Goal: Transaction & Acquisition: Purchase product/service

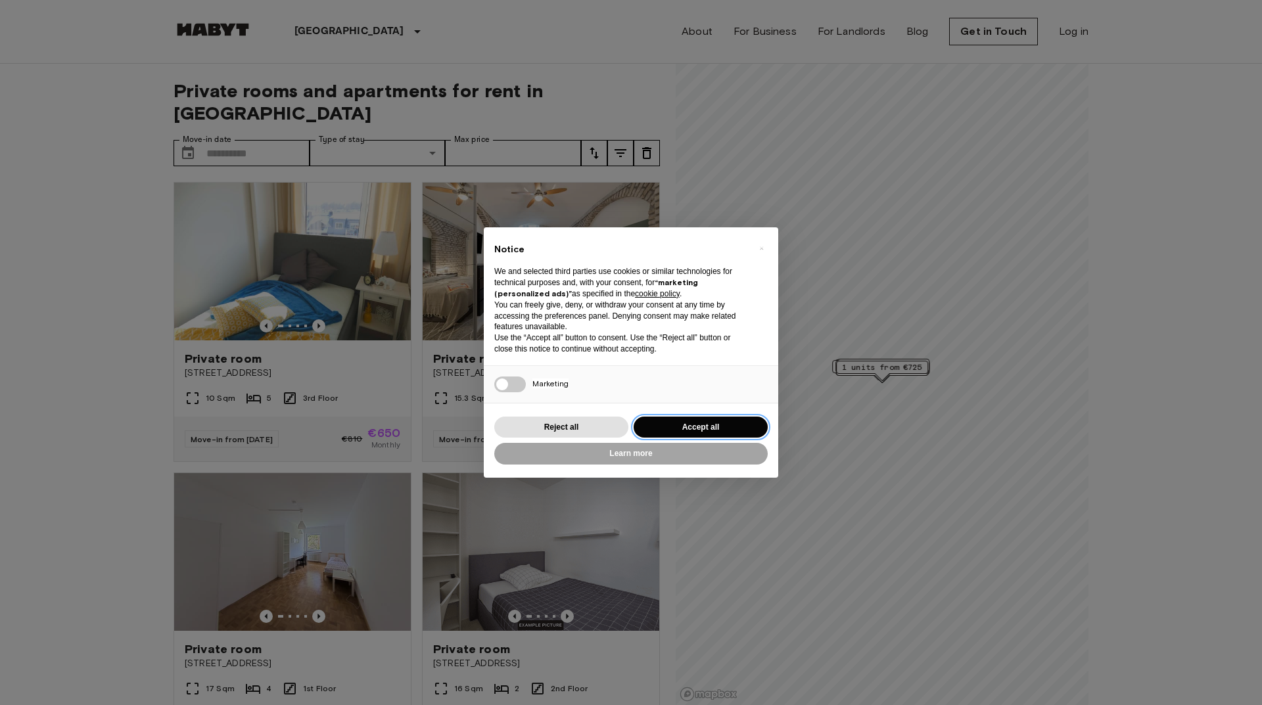
click at [711, 426] on button "Accept all" at bounding box center [701, 428] width 134 height 22
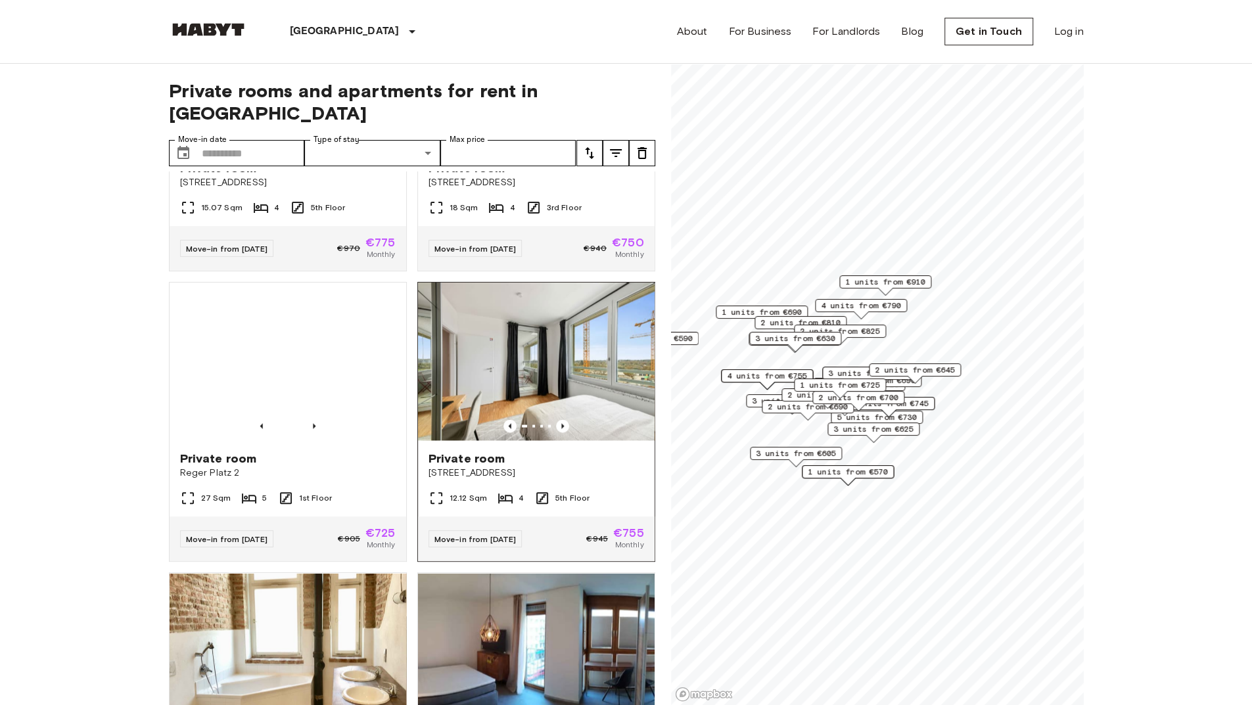
scroll to position [1907, 0]
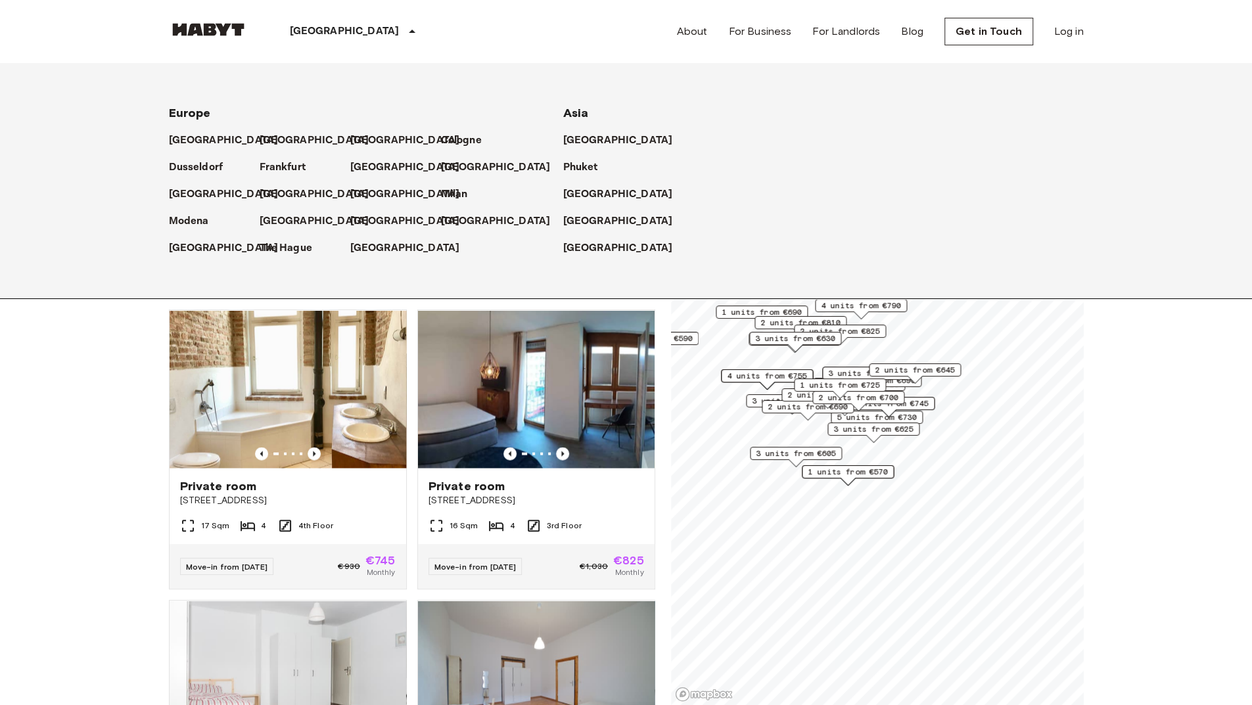
click at [320, 37] on p "[GEOGRAPHIC_DATA]" at bounding box center [345, 32] width 110 height 16
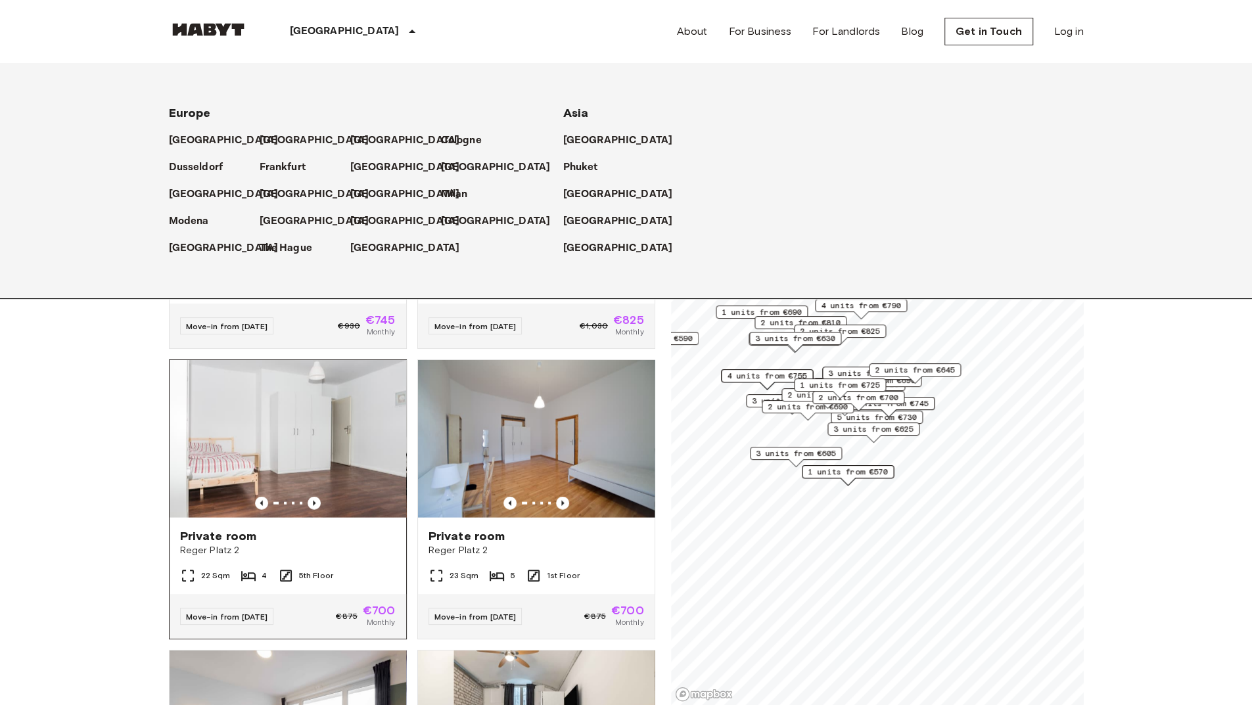
scroll to position [2170, 0]
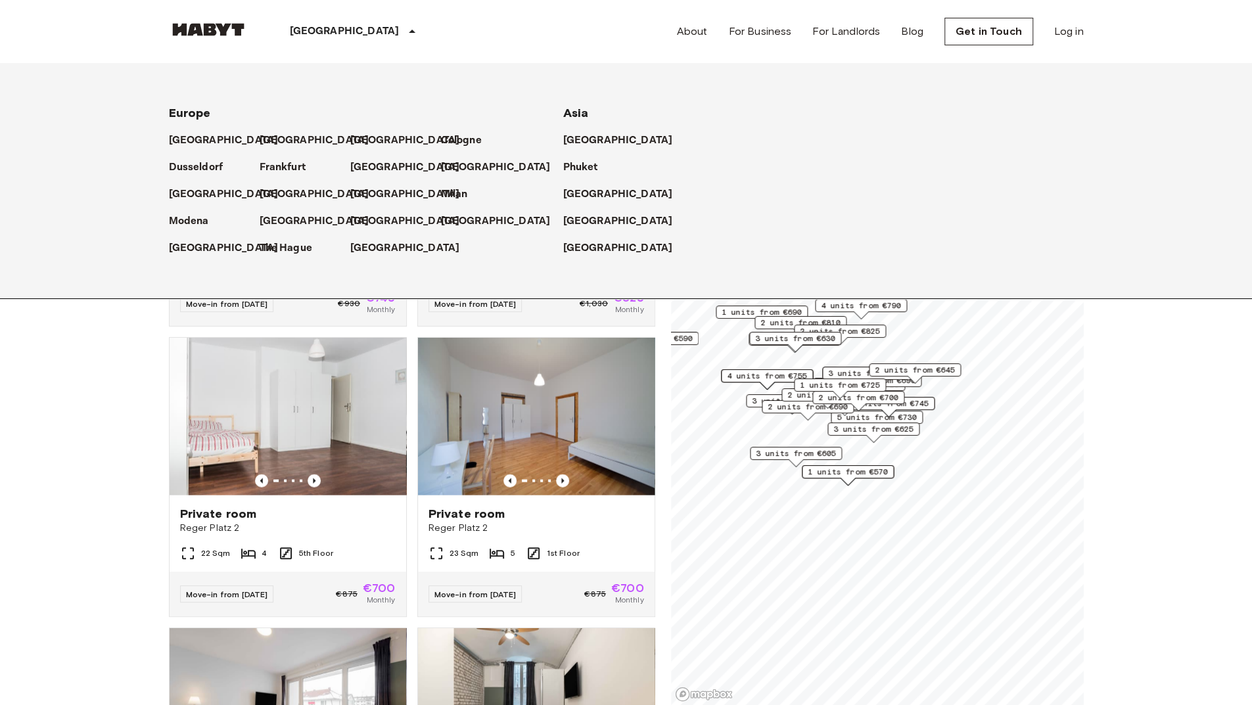
click at [315, 31] on p "[GEOGRAPHIC_DATA]" at bounding box center [345, 32] width 110 height 16
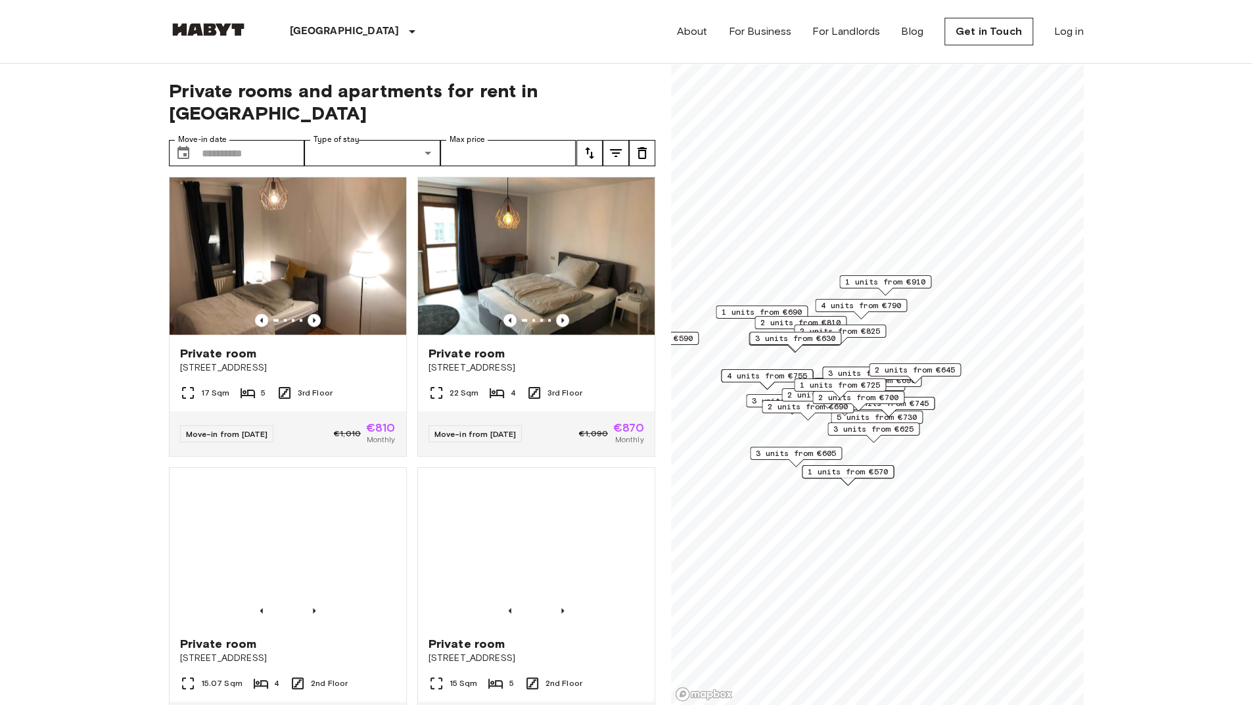
scroll to position [6212, 0]
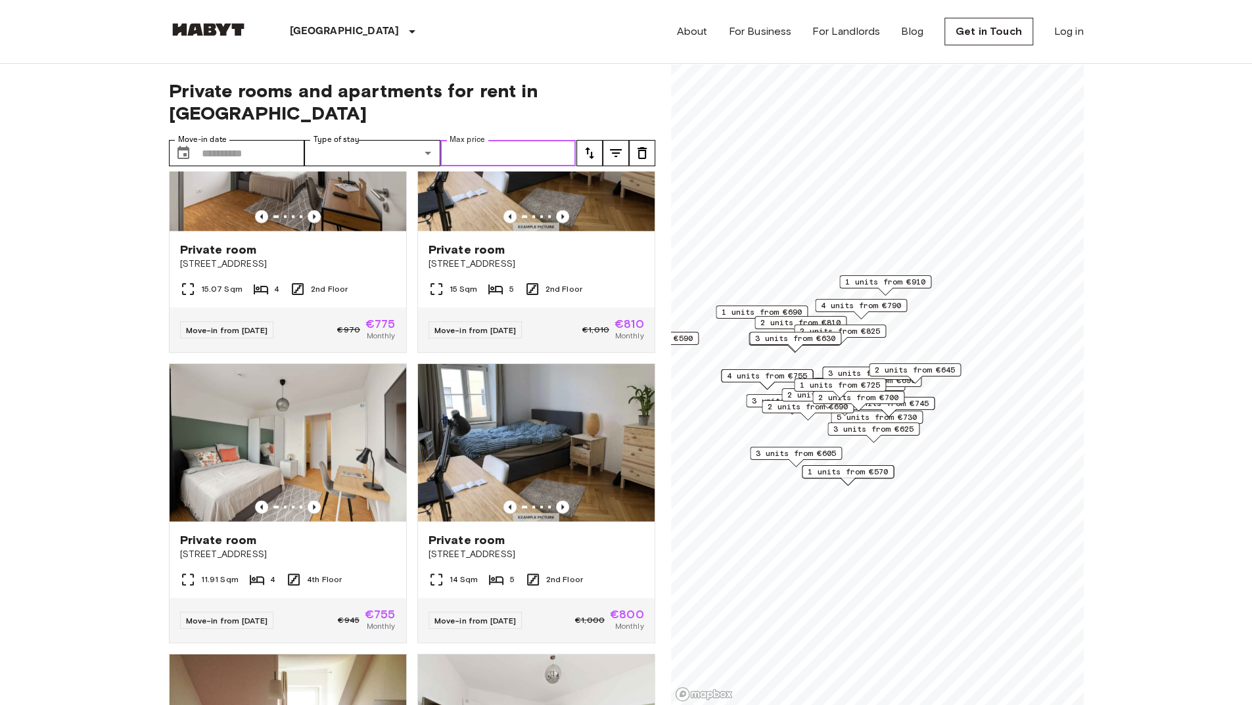
click at [503, 140] on input "Max price" at bounding box center [509, 153] width 136 height 26
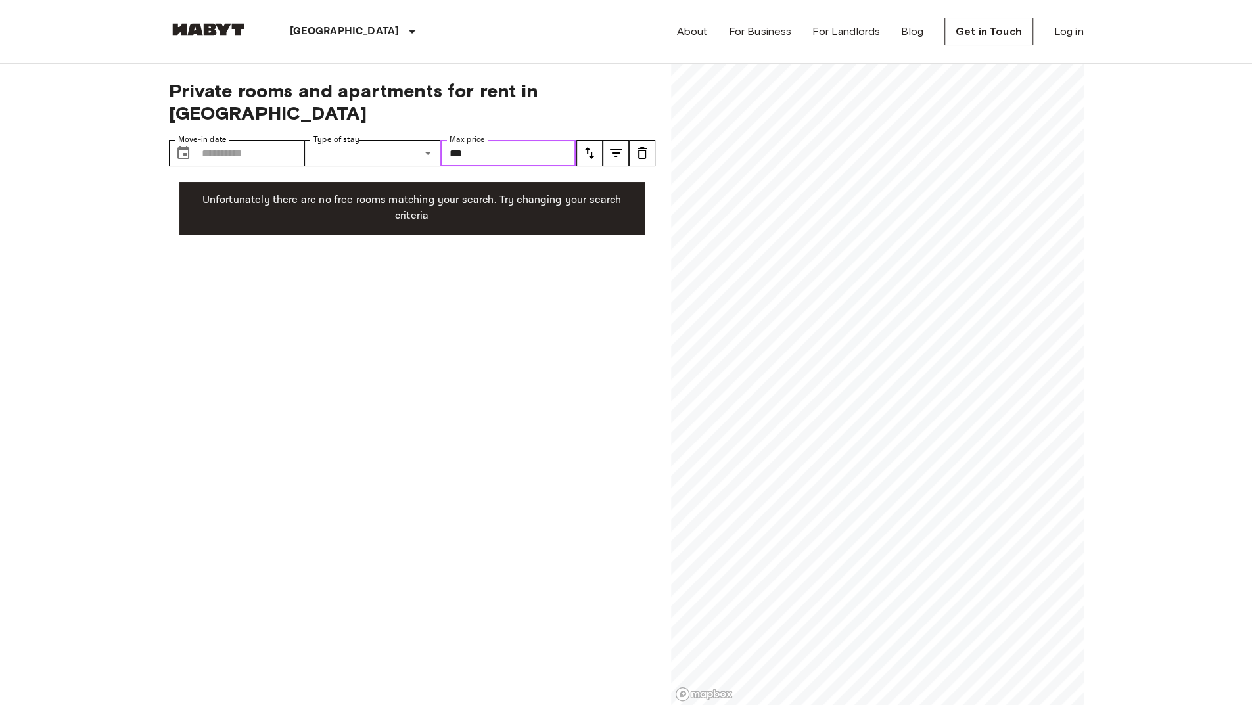
type input "***"
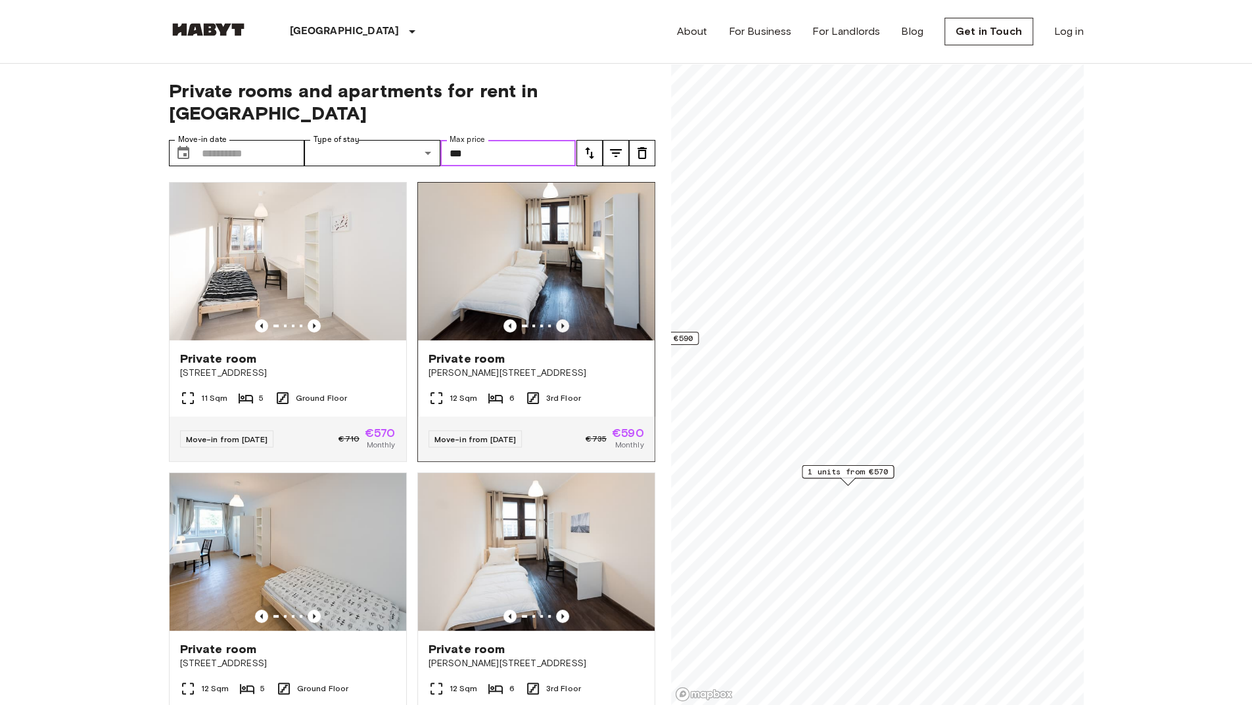
click at [556, 320] on icon "Previous image" at bounding box center [562, 326] width 13 height 13
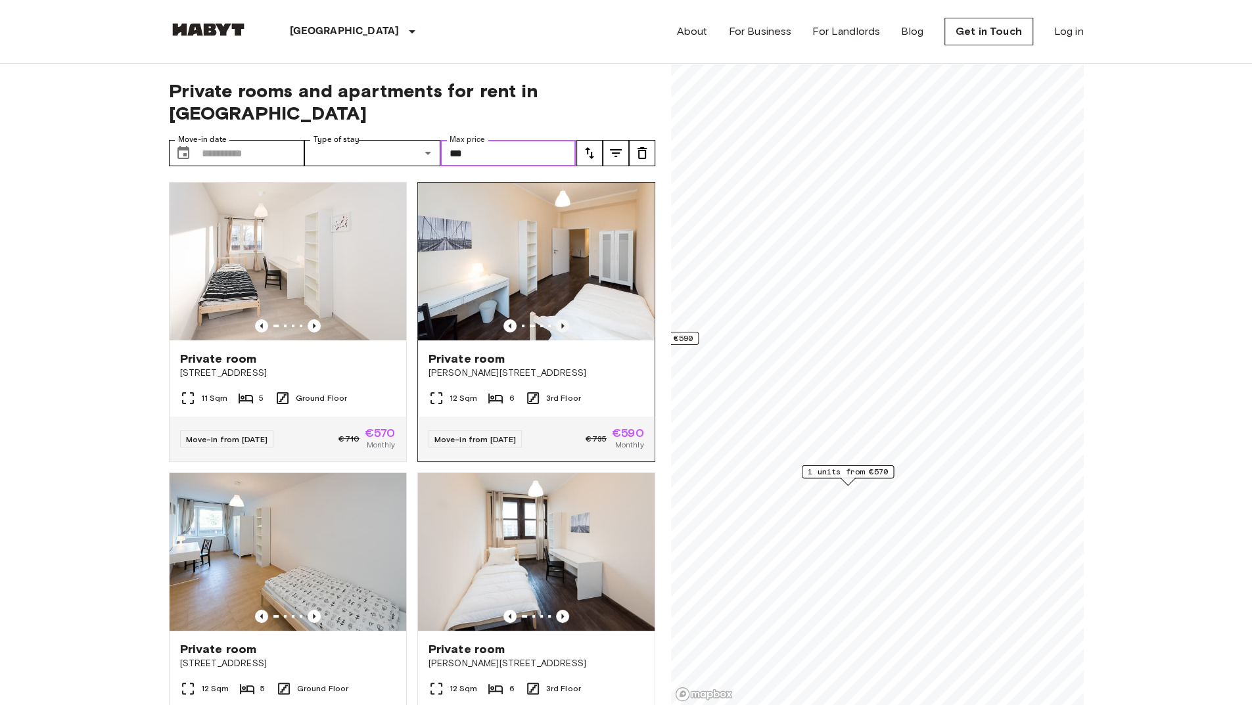
click at [556, 320] on icon "Previous image" at bounding box center [562, 326] width 13 height 13
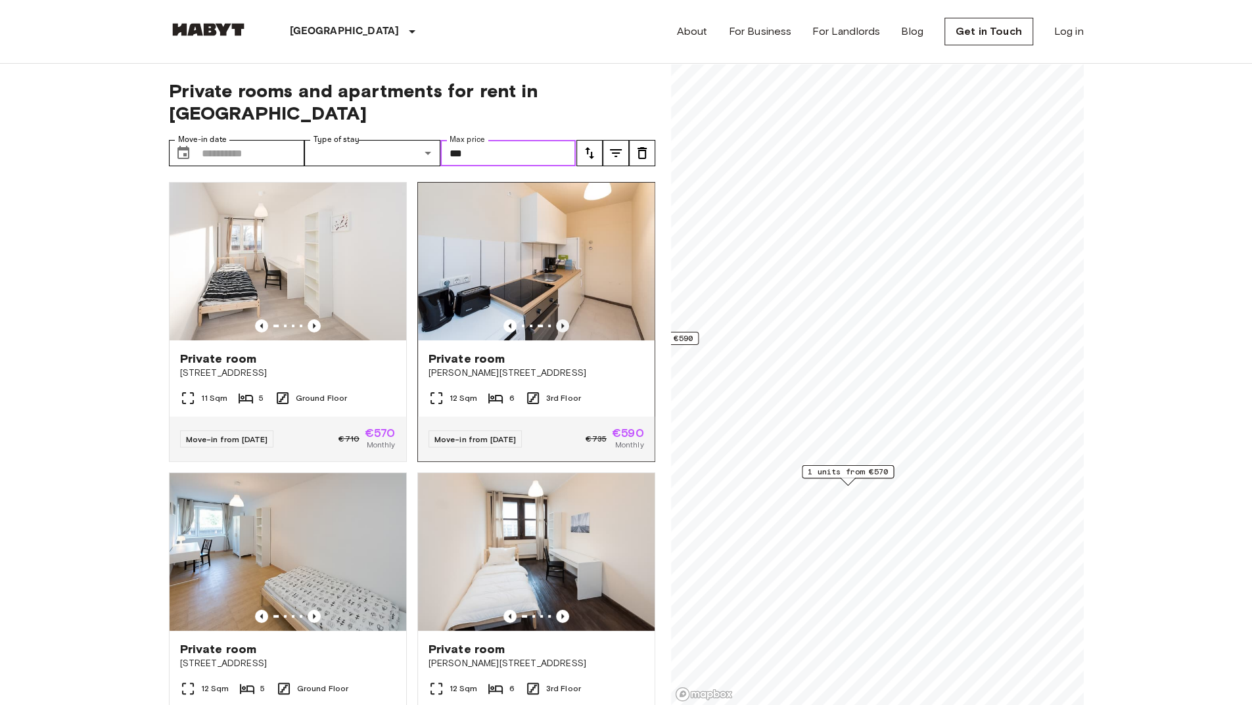
click at [556, 320] on icon "Previous image" at bounding box center [562, 326] width 13 height 13
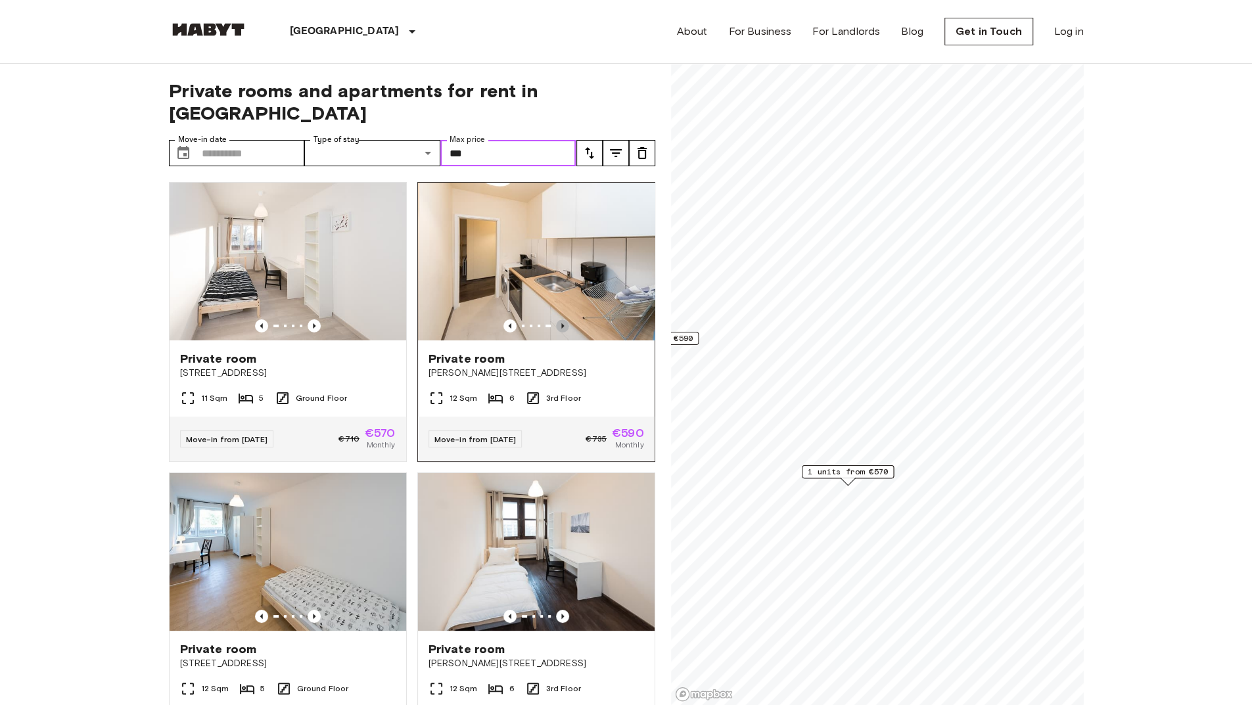
click at [556, 320] on icon "Previous image" at bounding box center [562, 326] width 13 height 13
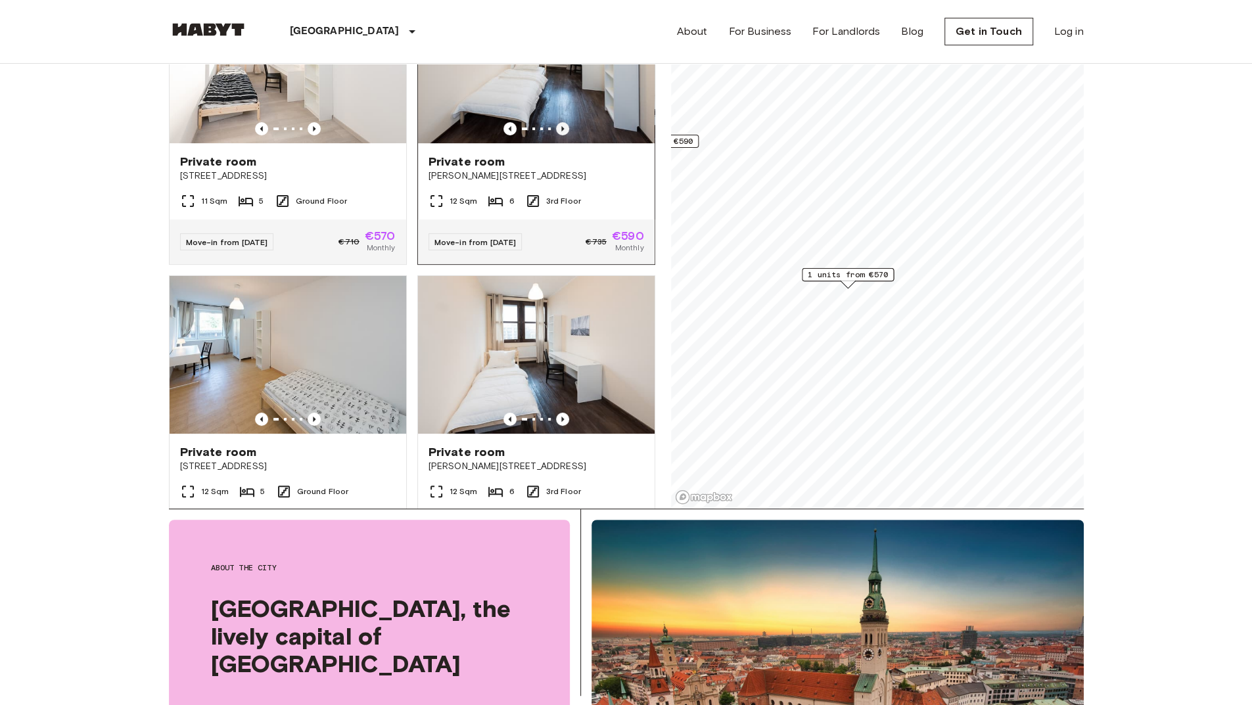
click at [556, 122] on icon "Previous image" at bounding box center [562, 128] width 13 height 13
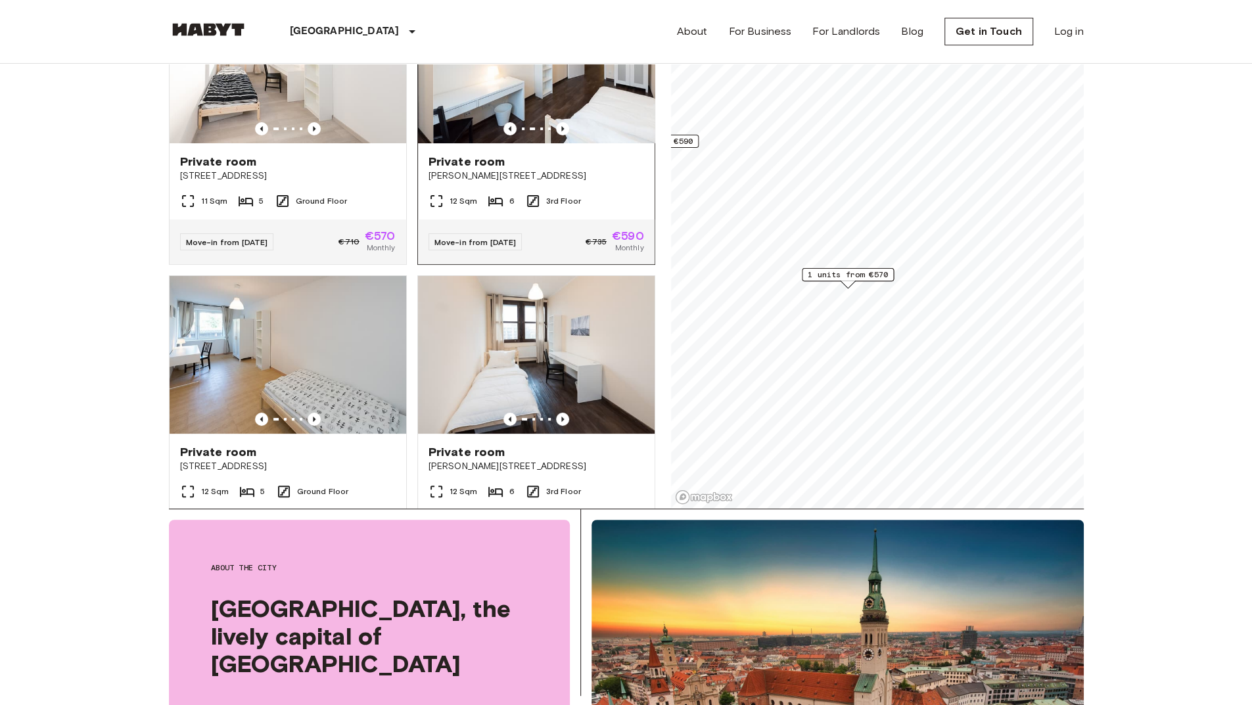
click at [593, 122] on div at bounding box center [536, 128] width 237 height 13
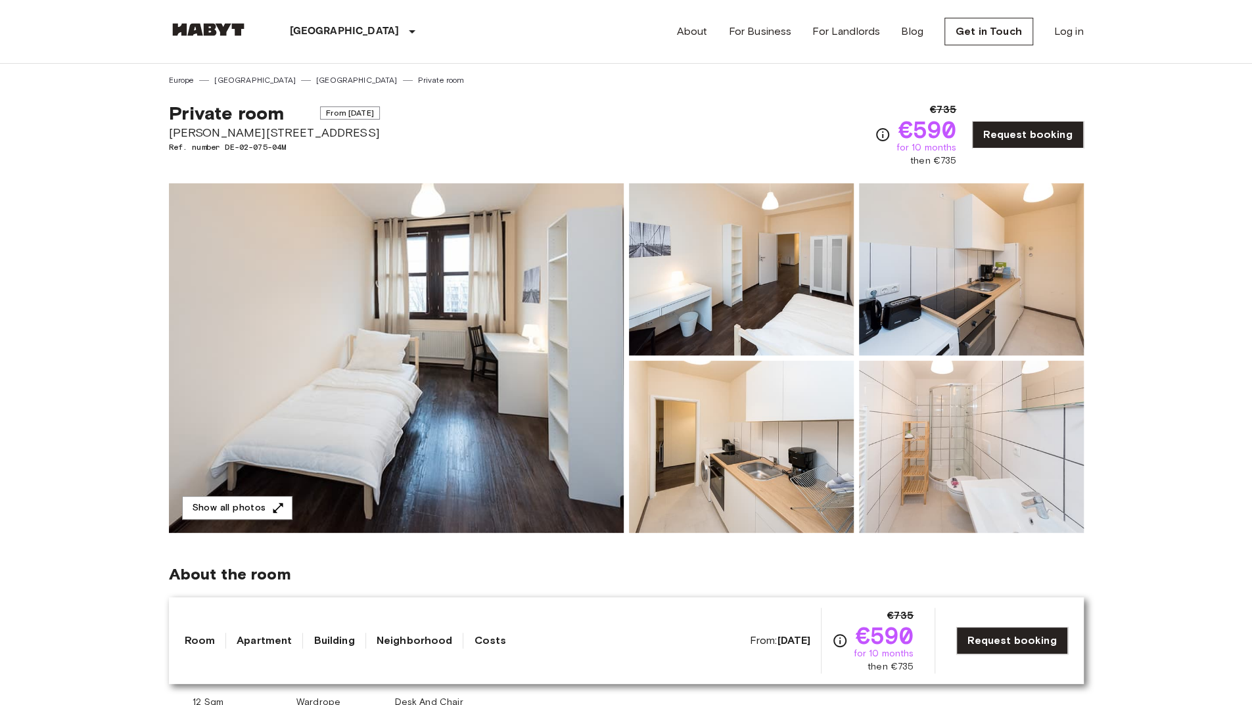
click at [434, 275] on img at bounding box center [396, 358] width 455 height 350
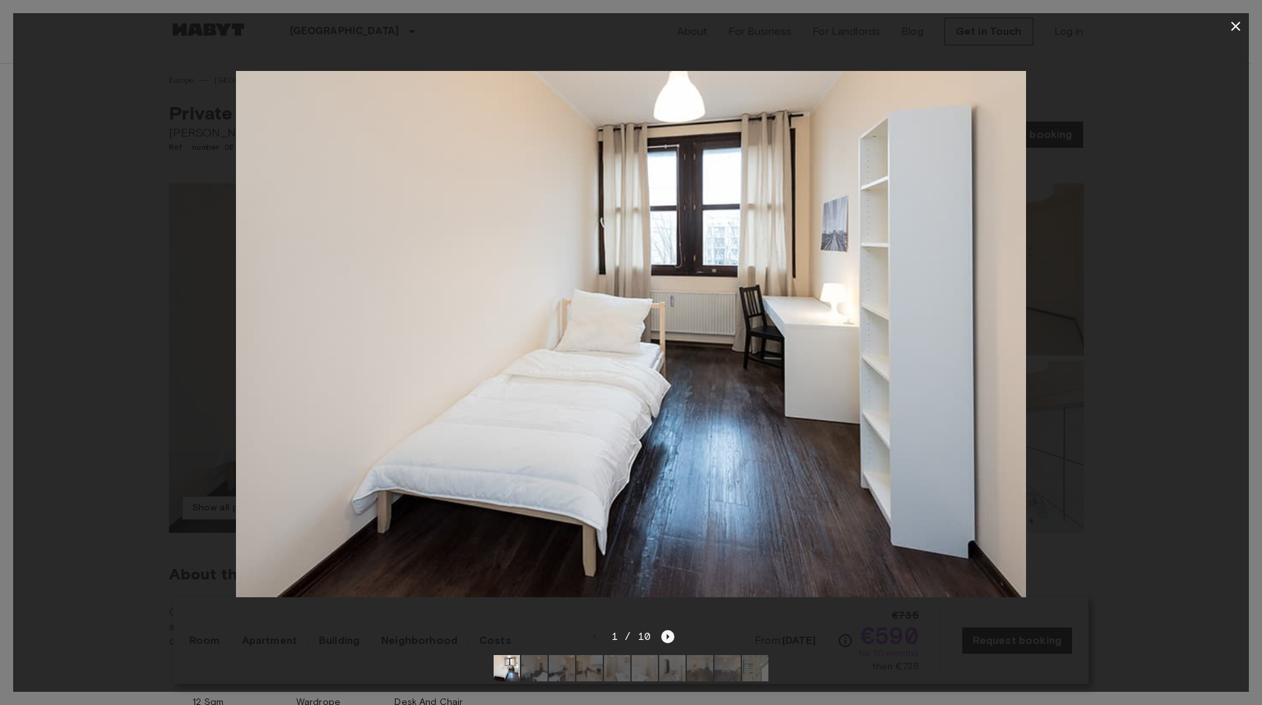
click at [667, 631] on icon "Next image" at bounding box center [667, 637] width 13 height 13
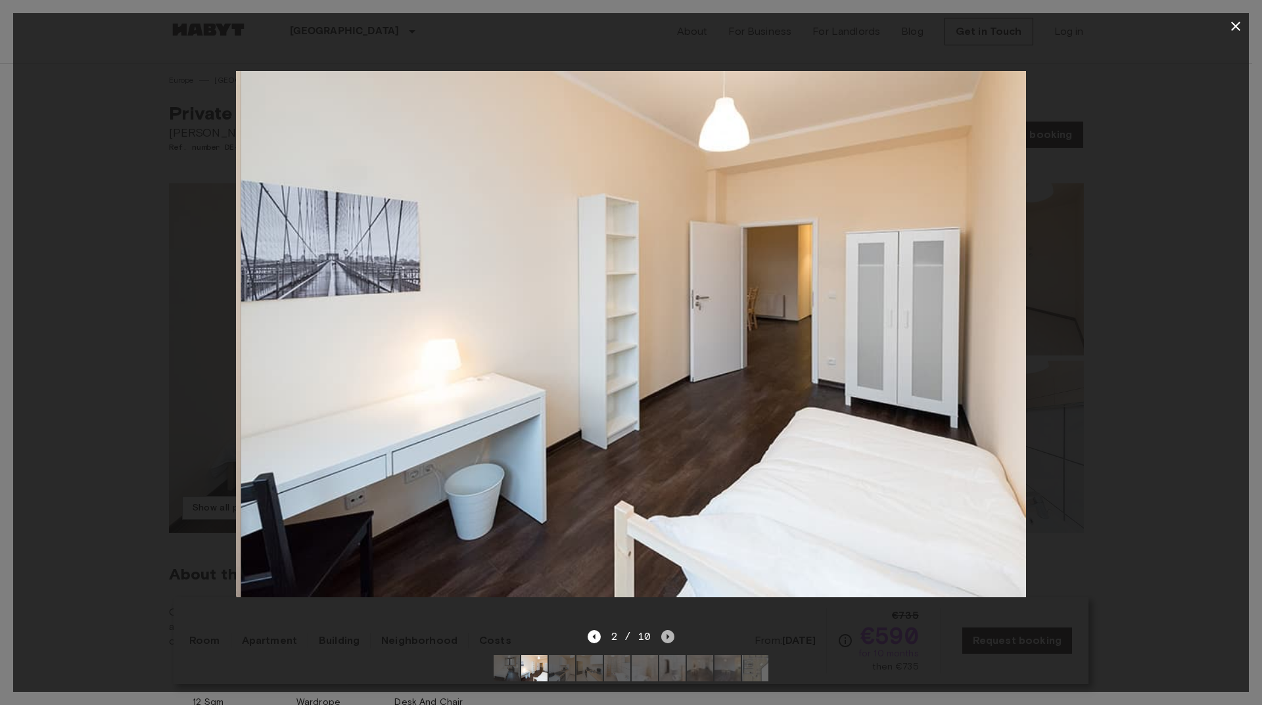
click at [667, 631] on icon "Next image" at bounding box center [667, 637] width 13 height 13
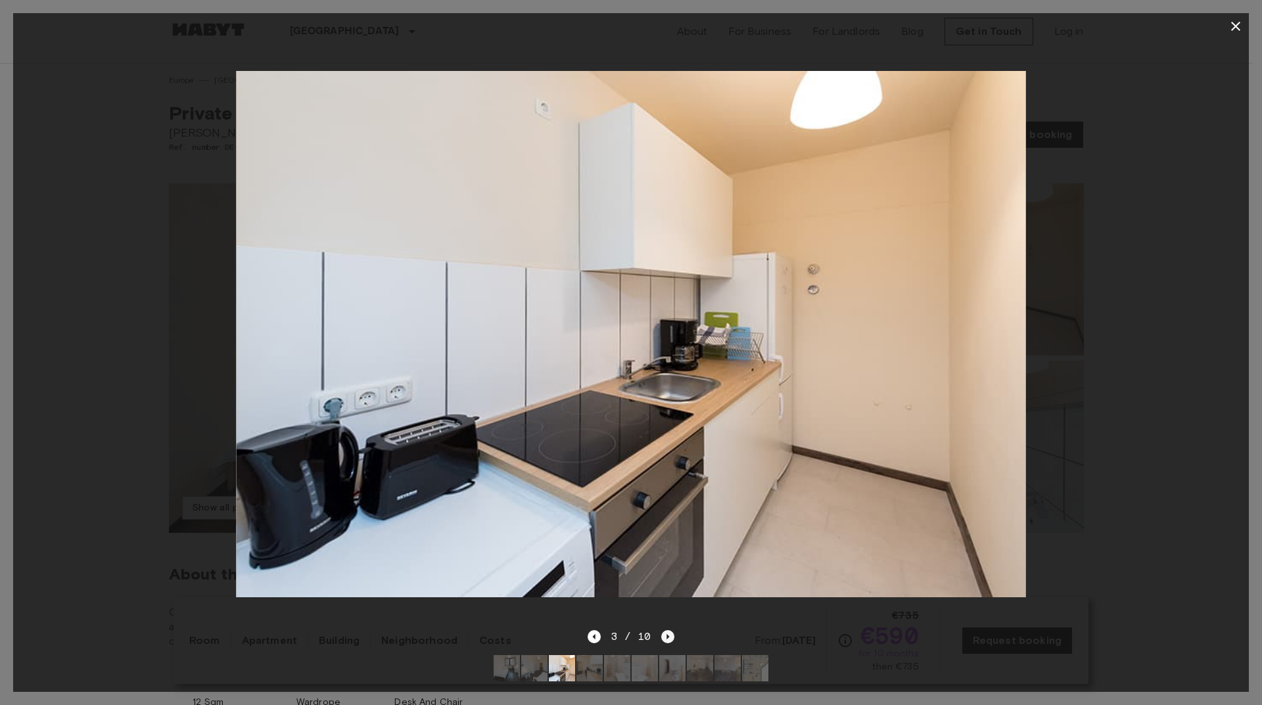
click at [667, 631] on icon "Next image" at bounding box center [667, 637] width 13 height 13
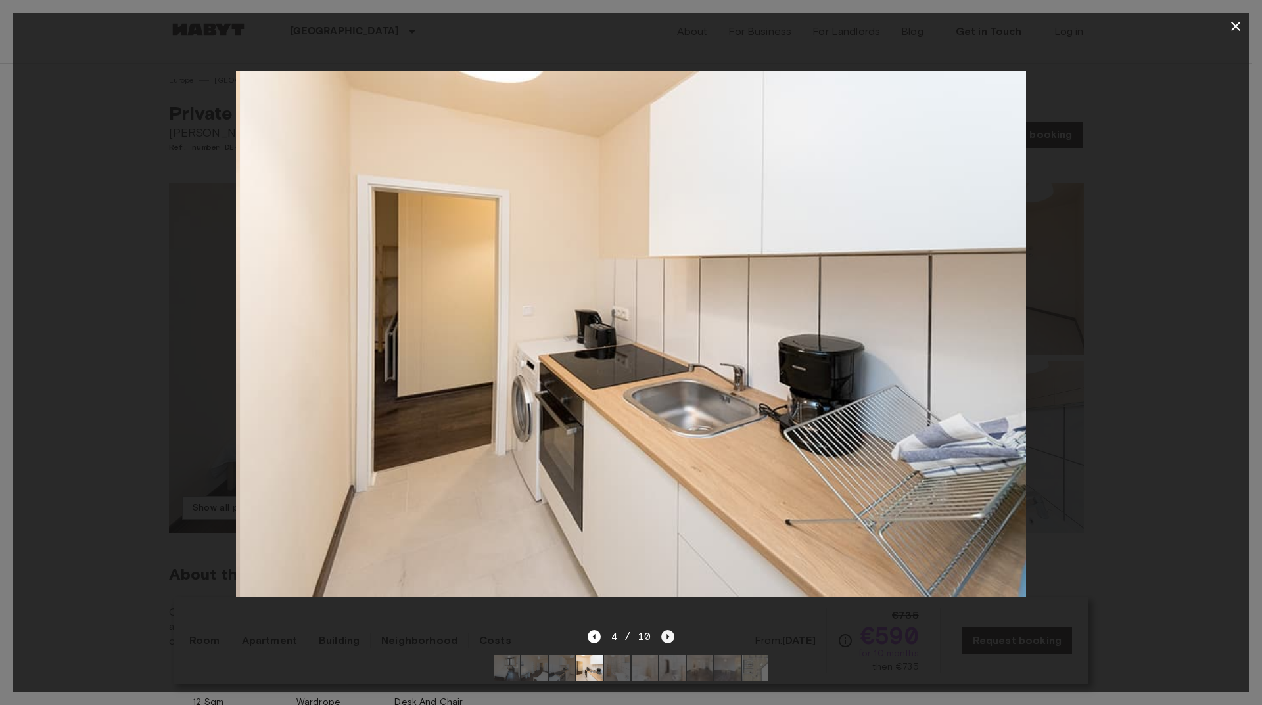
click at [667, 631] on icon "Next image" at bounding box center [667, 637] width 13 height 13
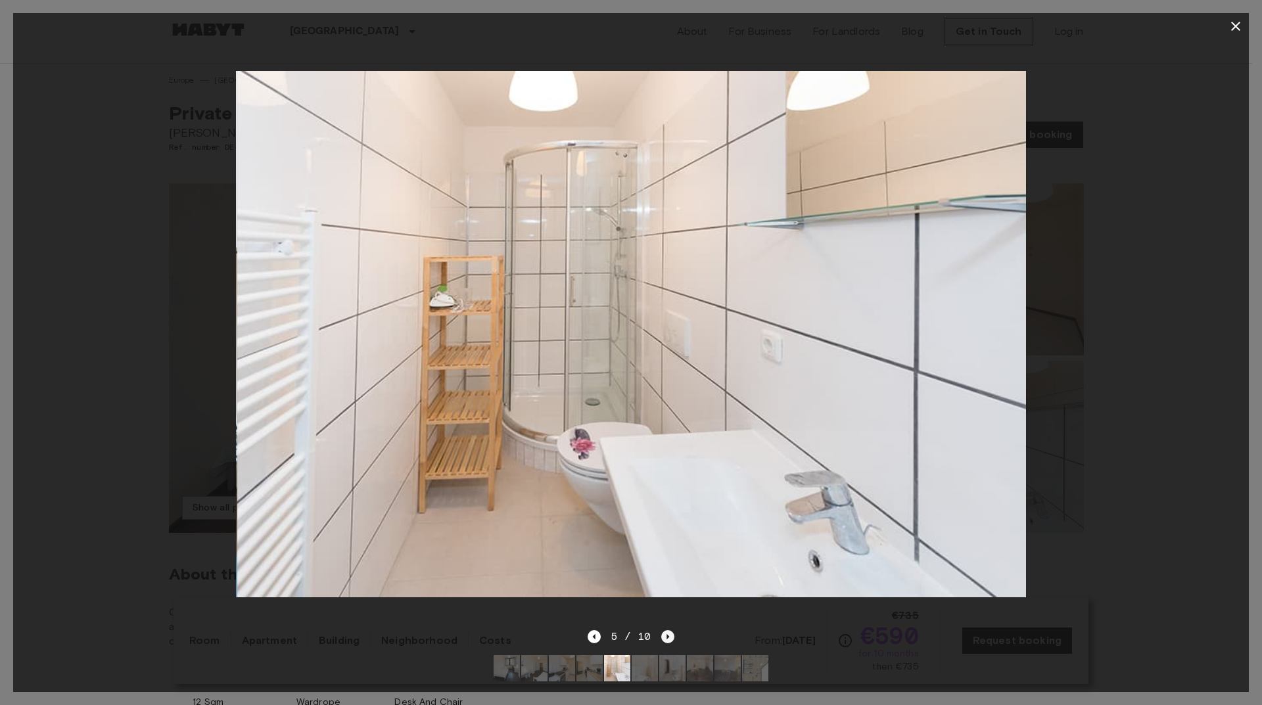
click at [667, 631] on icon "Next image" at bounding box center [667, 637] width 13 height 13
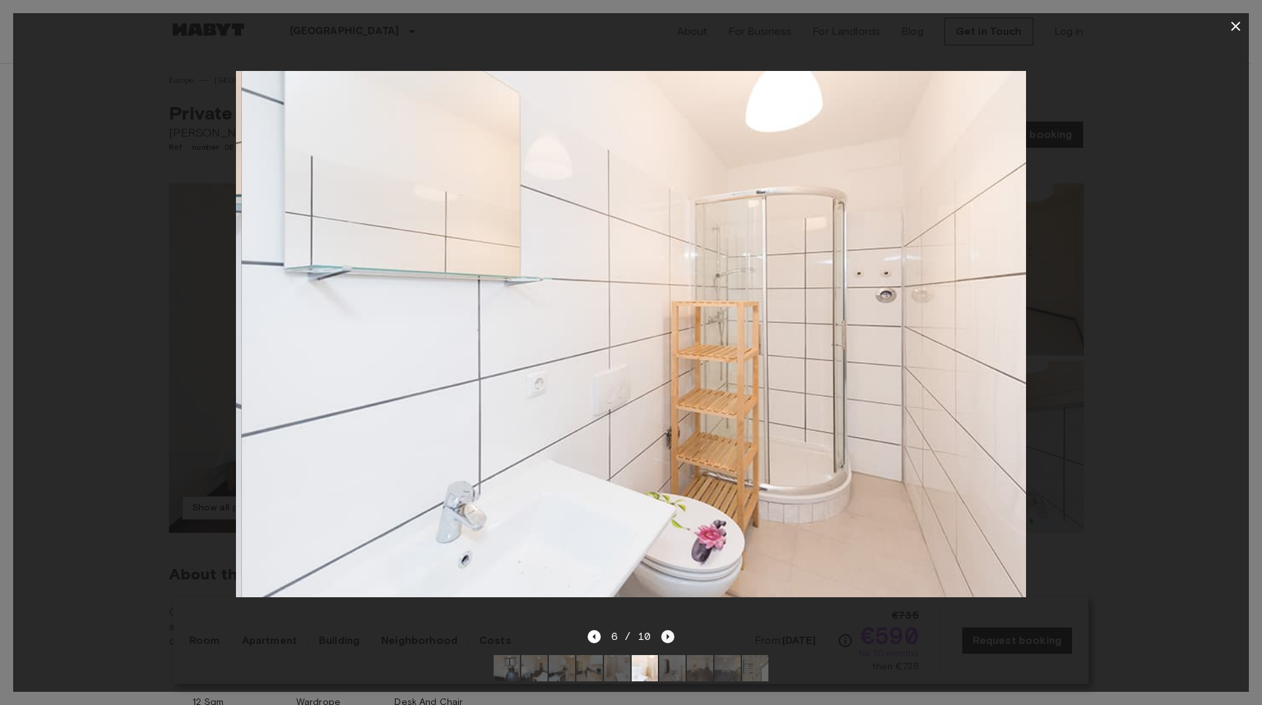
click at [667, 631] on icon "Next image" at bounding box center [667, 637] width 13 height 13
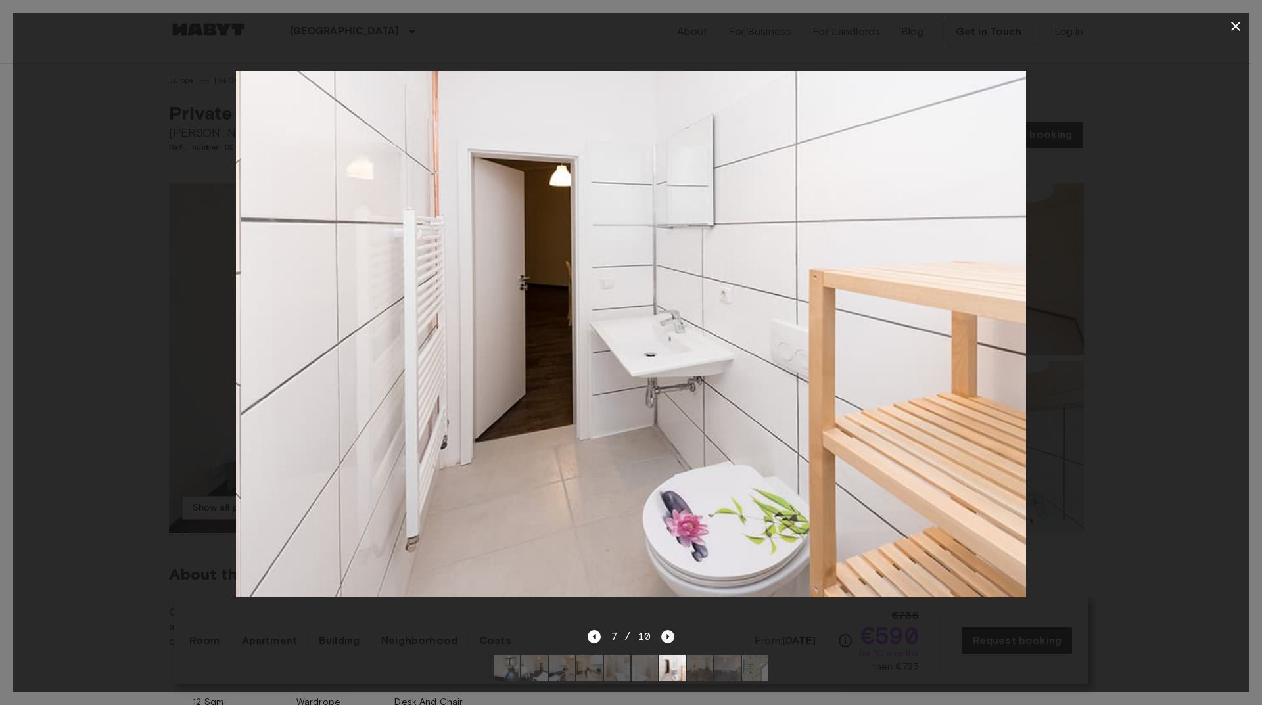
click at [667, 631] on icon "Next image" at bounding box center [667, 637] width 13 height 13
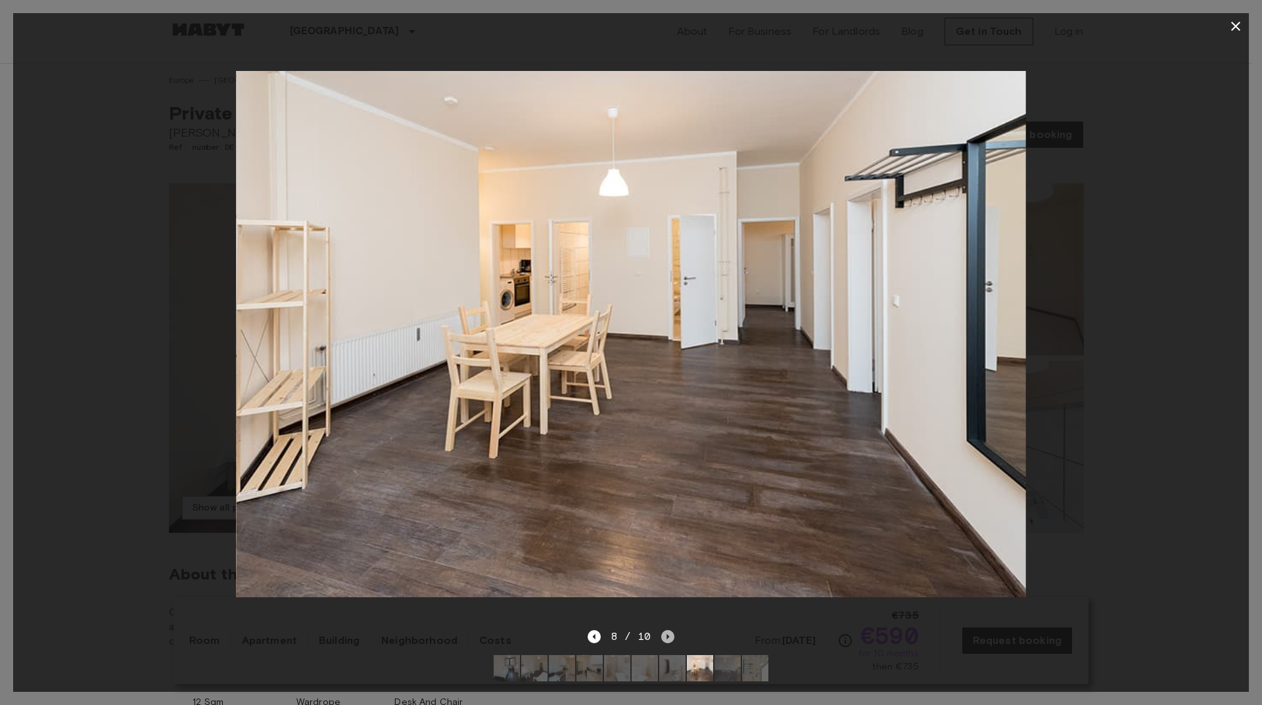
click at [667, 631] on icon "Next image" at bounding box center [667, 637] width 13 height 13
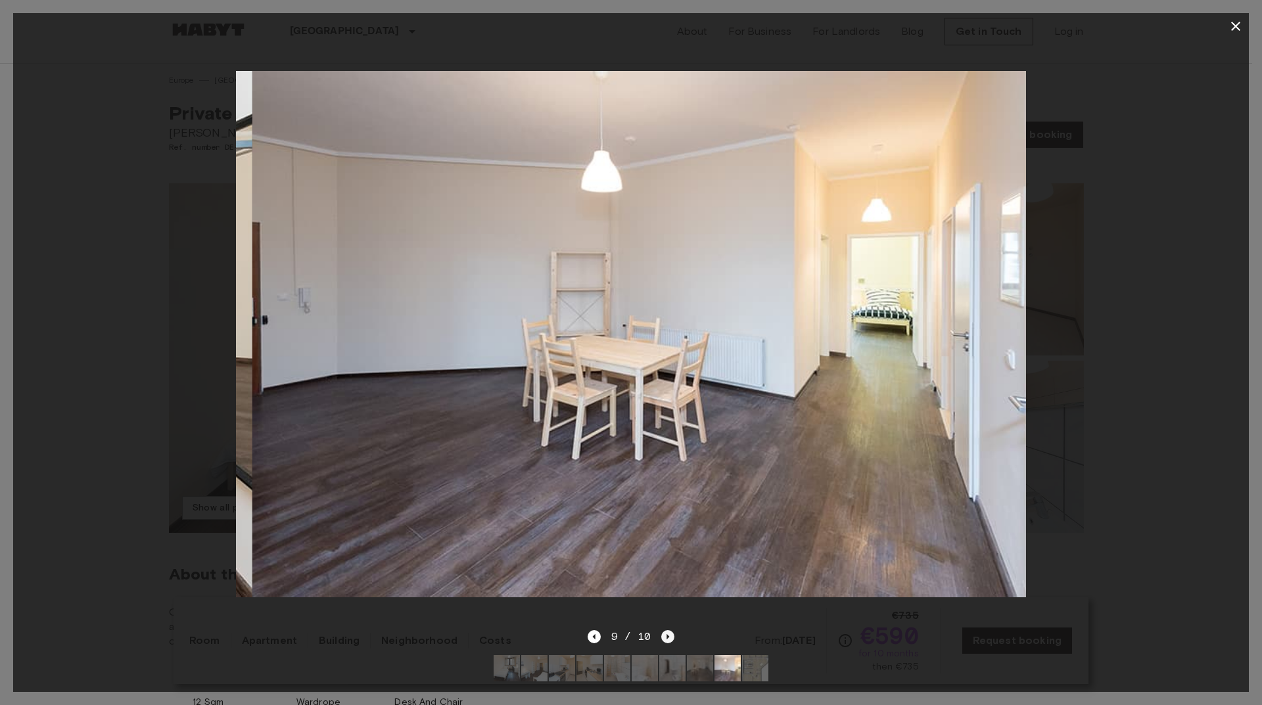
click at [667, 631] on icon "Next image" at bounding box center [667, 637] width 13 height 13
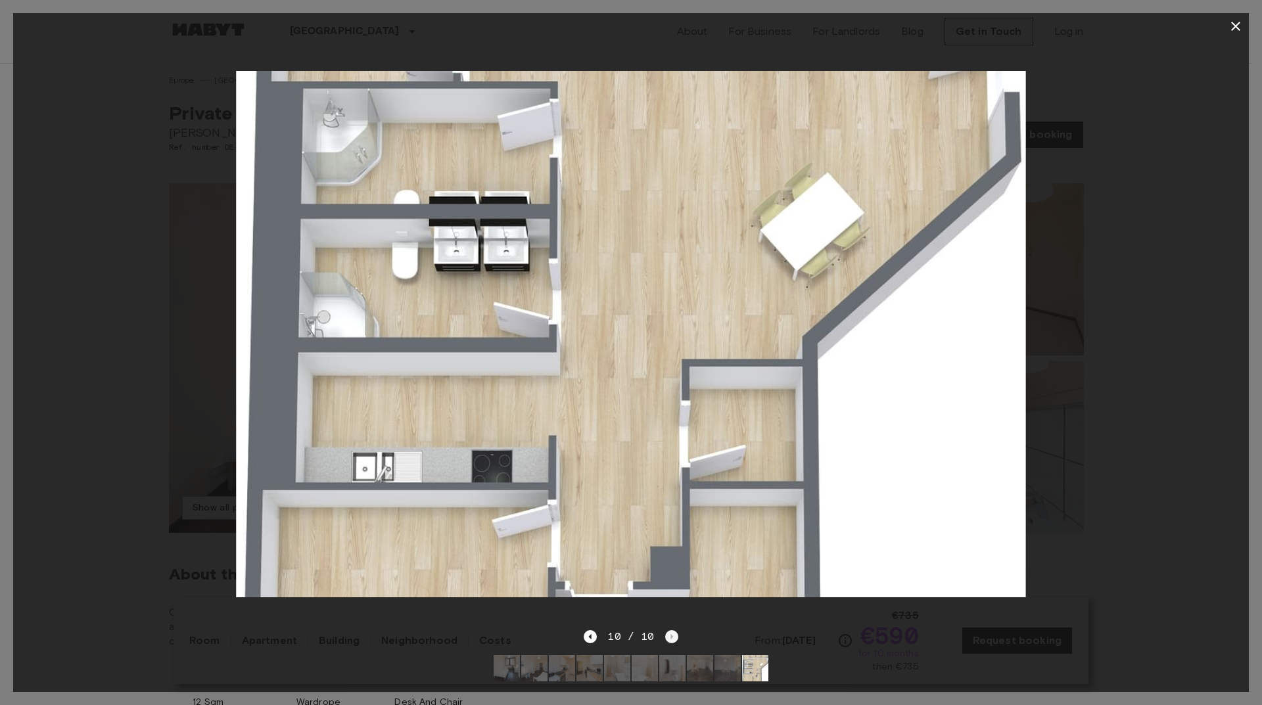
click at [667, 630] on div "10 / 10" at bounding box center [631, 637] width 94 height 16
click at [707, 498] on img at bounding box center [631, 334] width 790 height 527
click at [598, 629] on div "10 / 10" at bounding box center [631, 637] width 94 height 16
click at [593, 631] on icon "Previous image" at bounding box center [590, 637] width 13 height 13
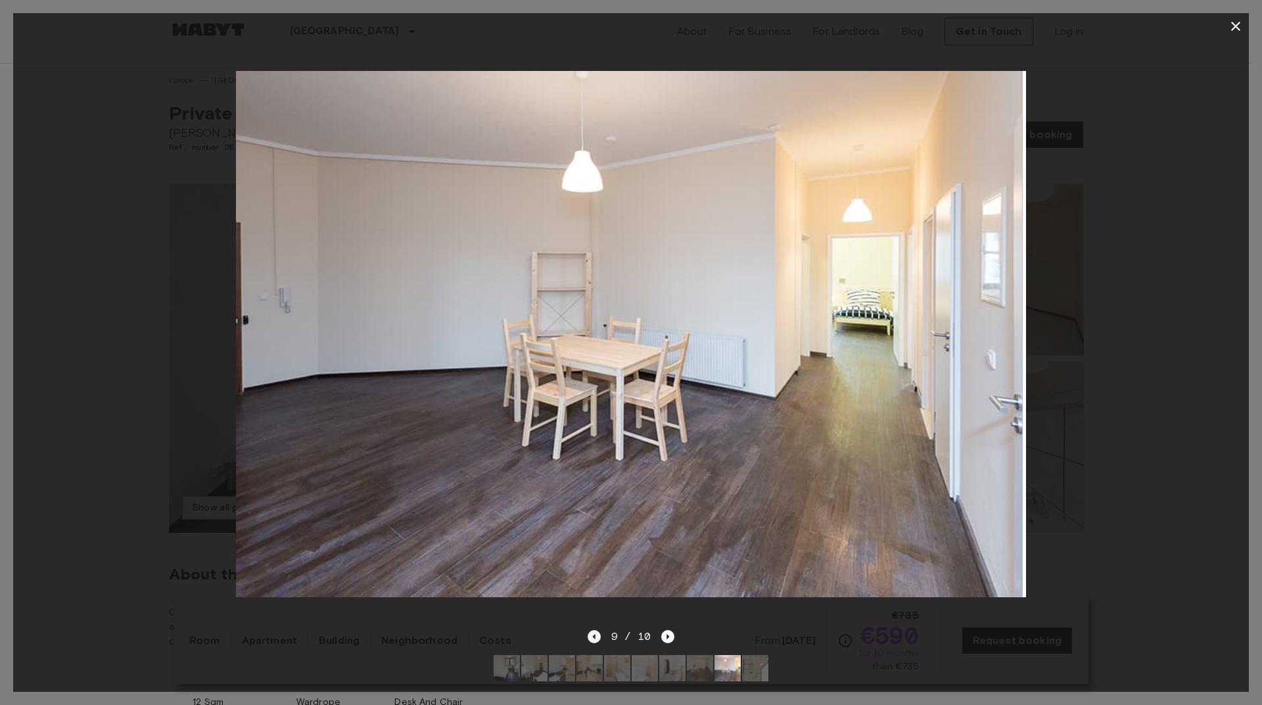
click at [593, 631] on icon "Previous image" at bounding box center [594, 637] width 13 height 13
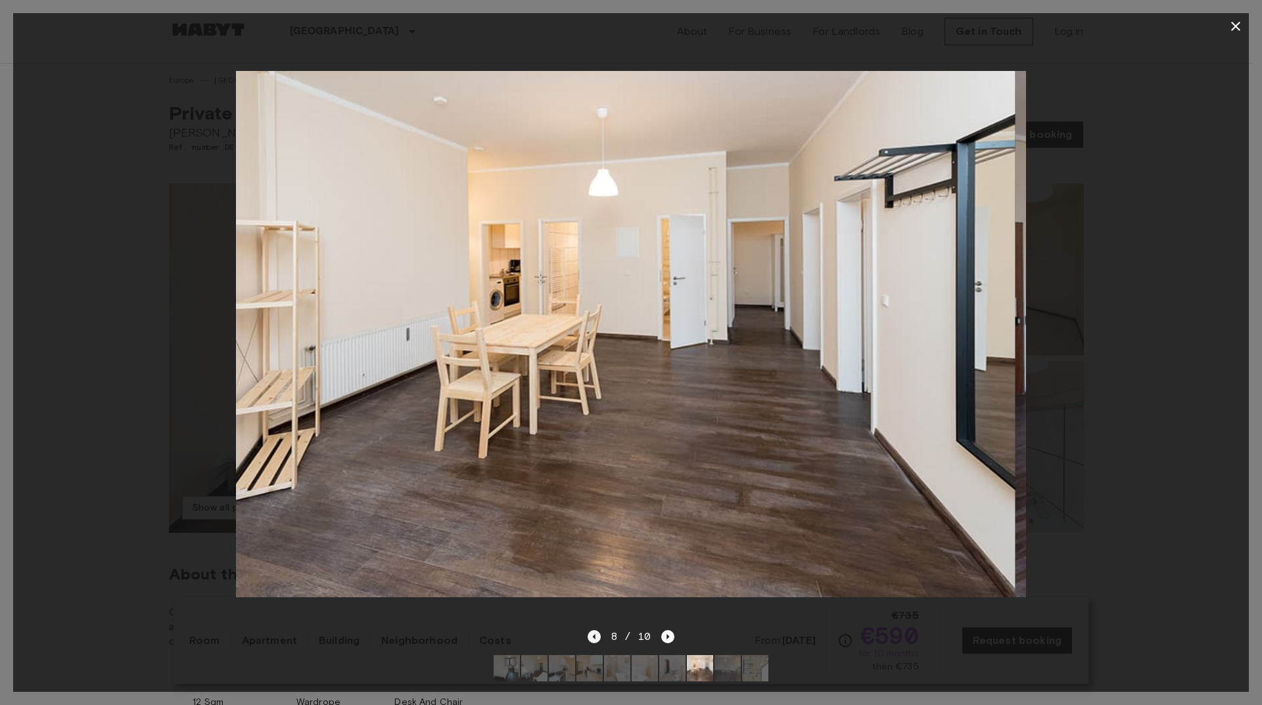
click at [593, 631] on icon "Previous image" at bounding box center [594, 637] width 13 height 13
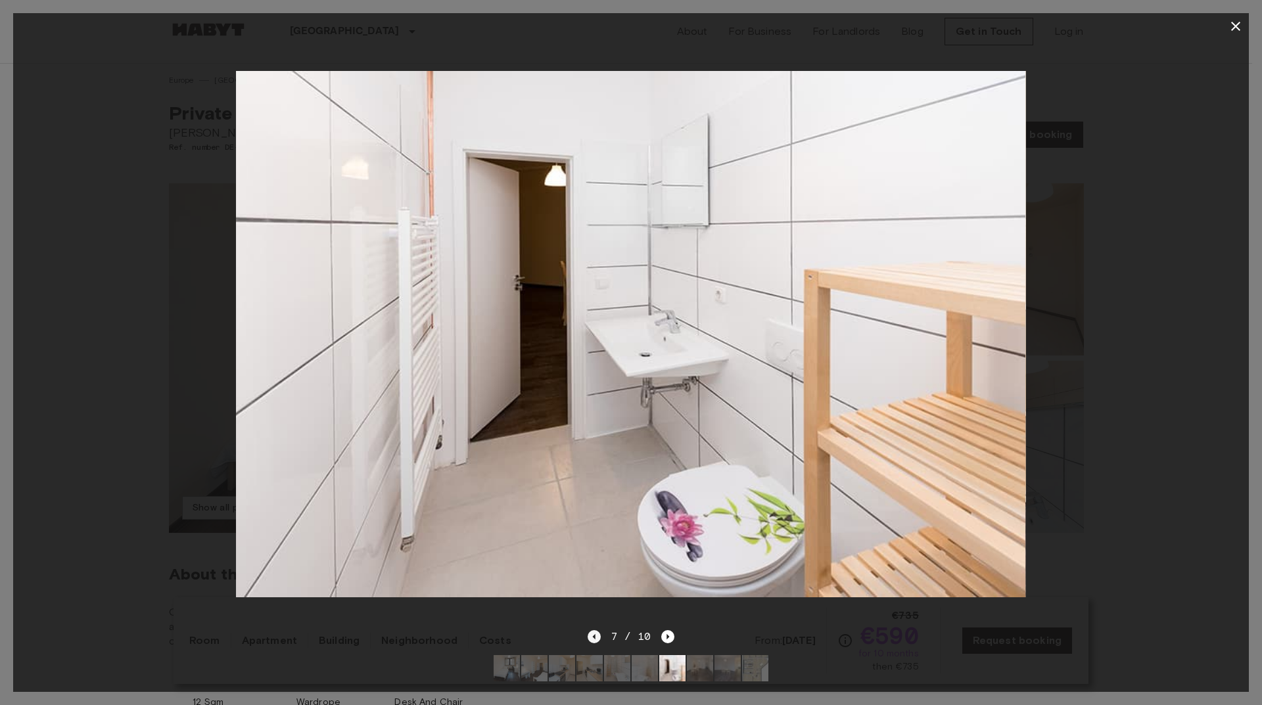
click at [593, 631] on icon "Previous image" at bounding box center [594, 637] width 13 height 13
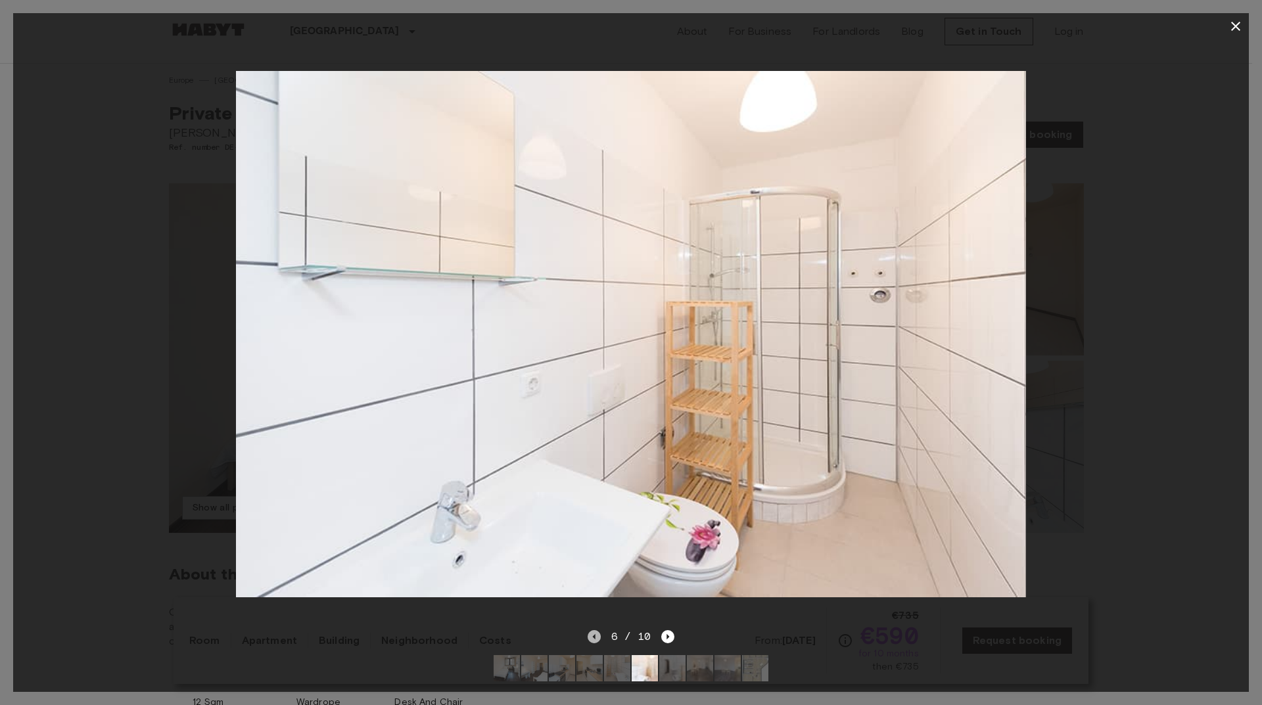
click at [593, 631] on icon "Previous image" at bounding box center [594, 637] width 13 height 13
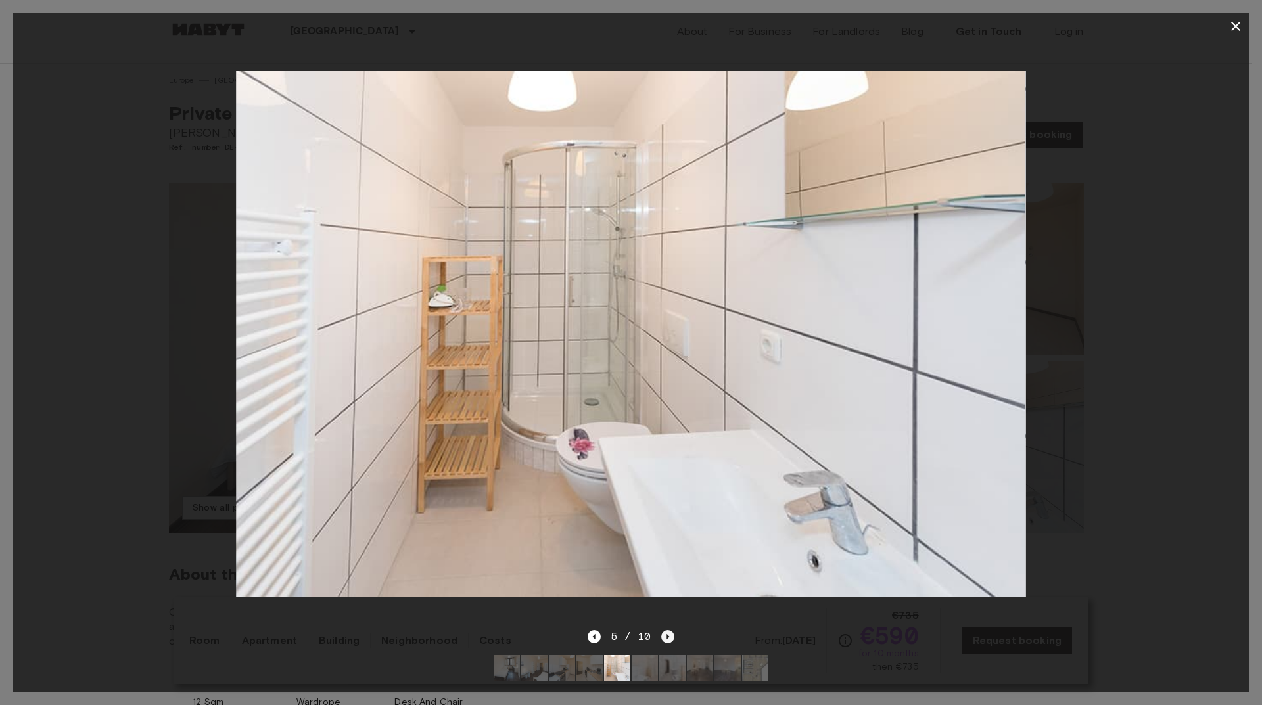
click at [669, 631] on icon "Next image" at bounding box center [667, 637] width 13 height 13
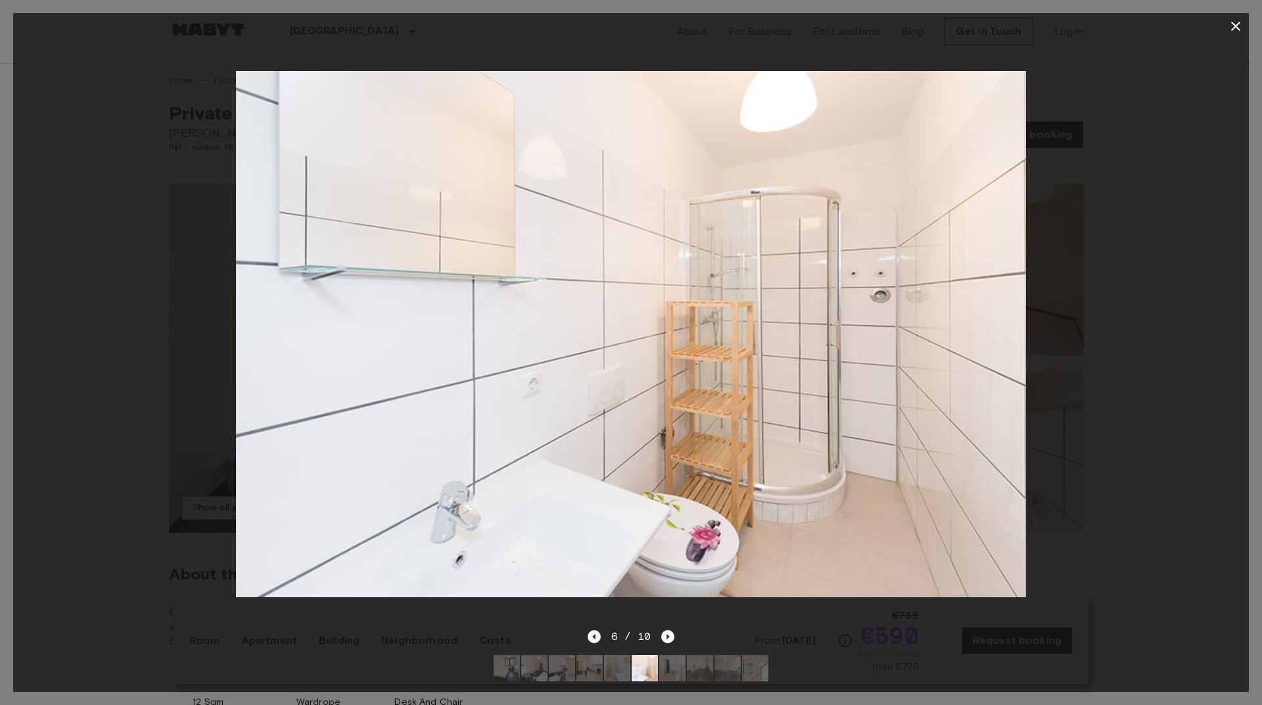
click at [595, 634] on icon "Previous image" at bounding box center [593, 636] width 3 height 5
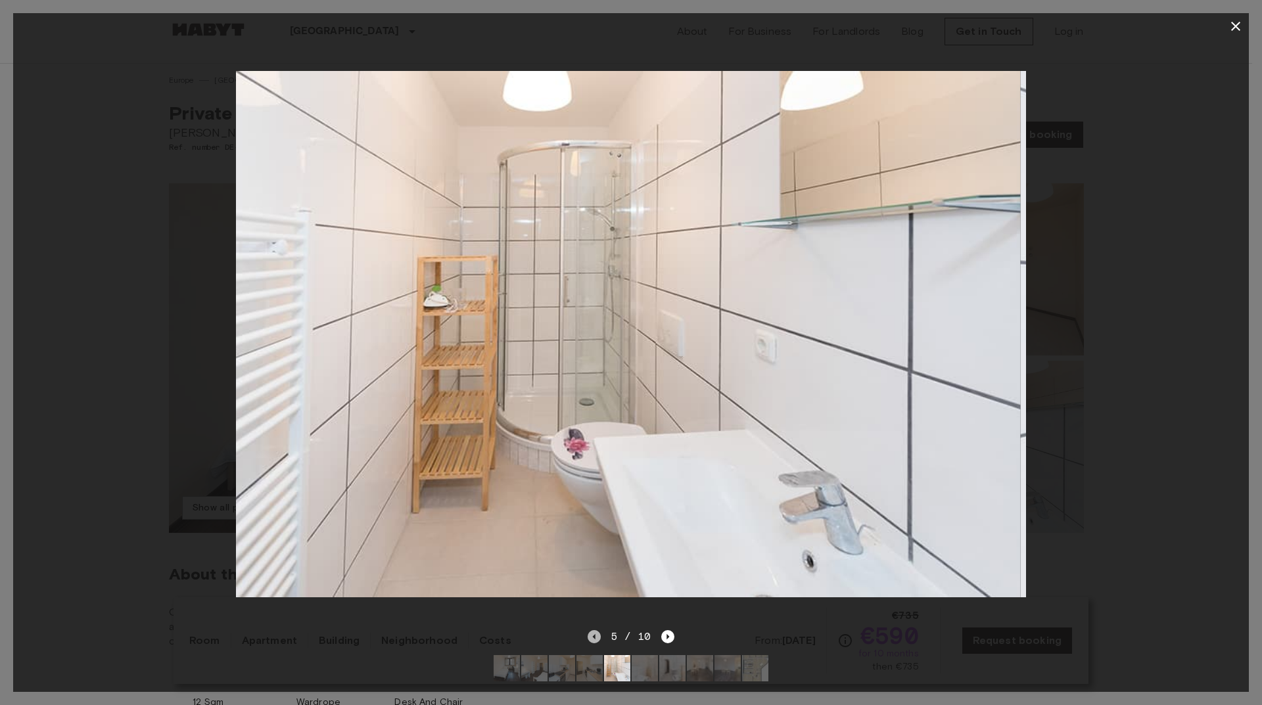
click at [595, 634] on icon "Previous image" at bounding box center [593, 636] width 3 height 5
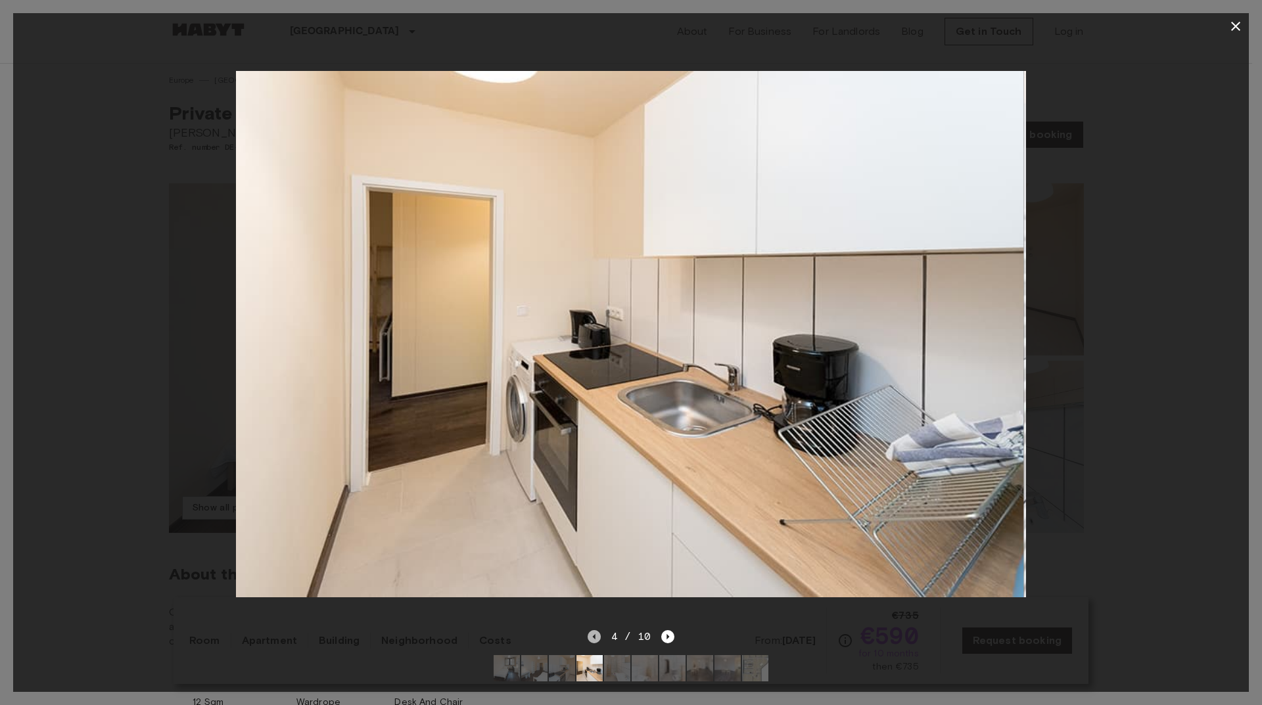
click at [595, 634] on icon "Previous image" at bounding box center [593, 636] width 3 height 5
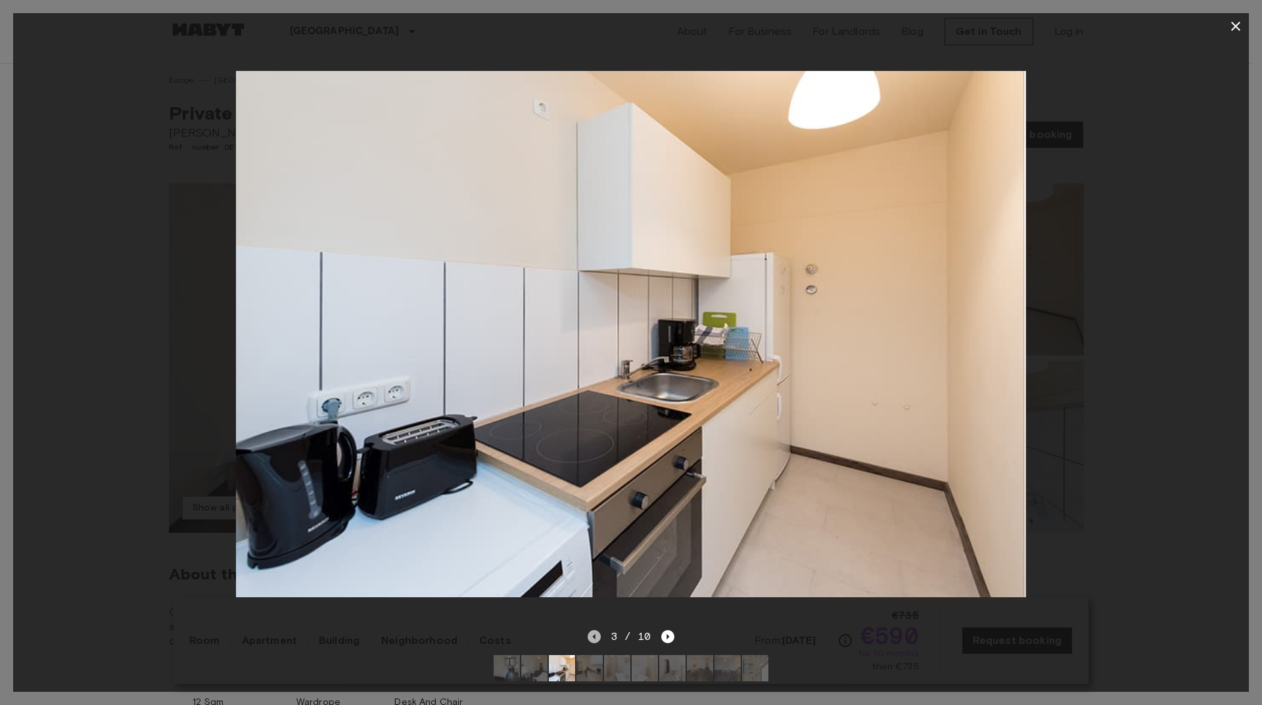
click at [595, 634] on icon "Previous image" at bounding box center [593, 636] width 3 height 5
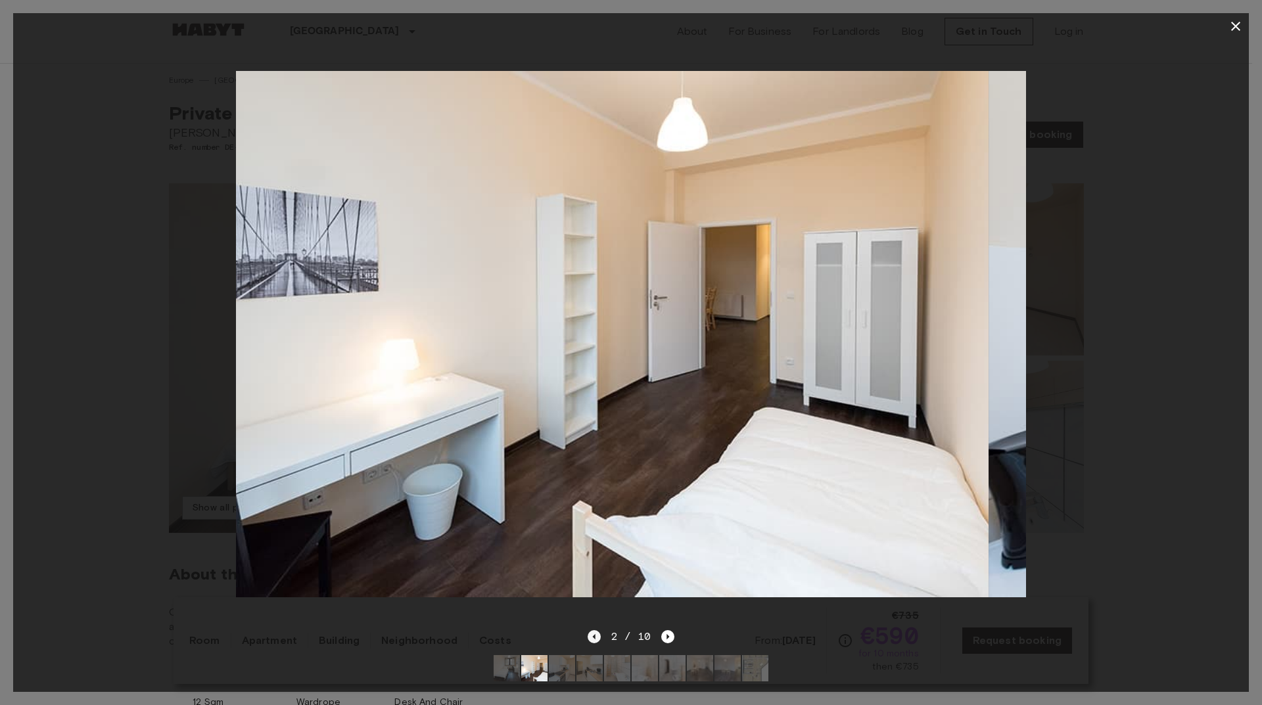
click at [595, 634] on icon "Previous image" at bounding box center [593, 636] width 3 height 5
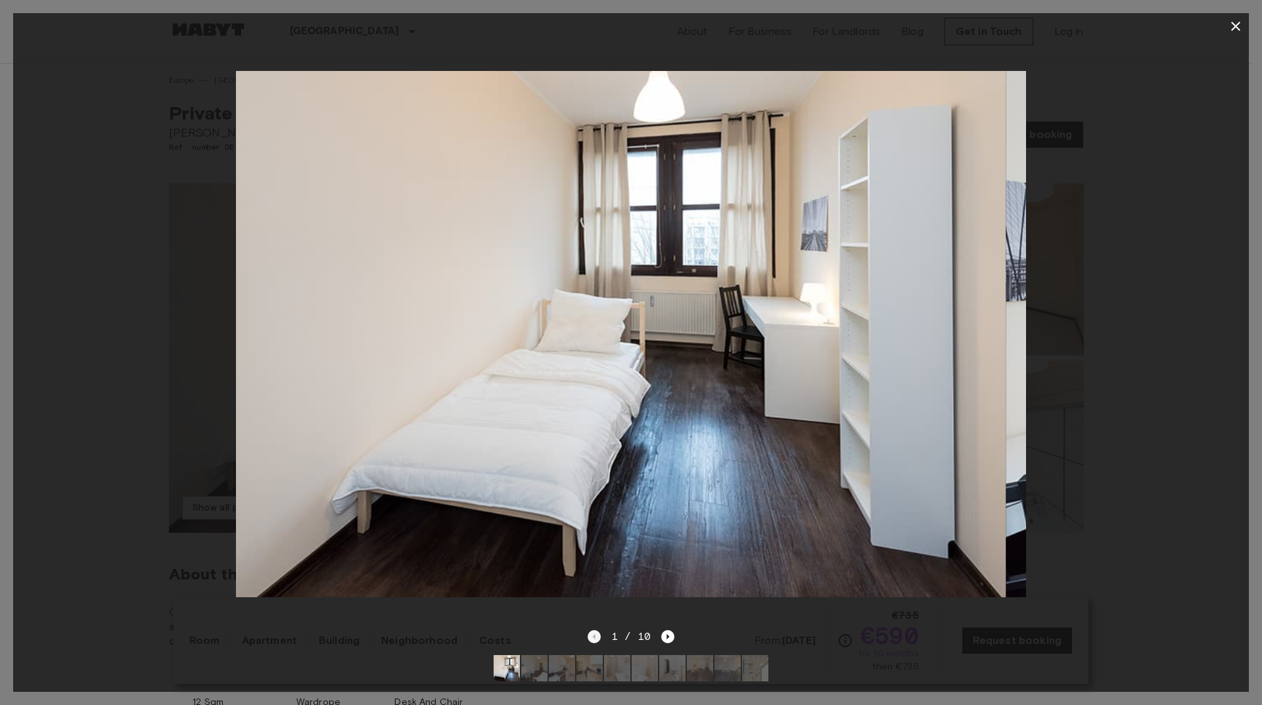
click at [596, 629] on div "1 / 10" at bounding box center [631, 637] width 87 height 16
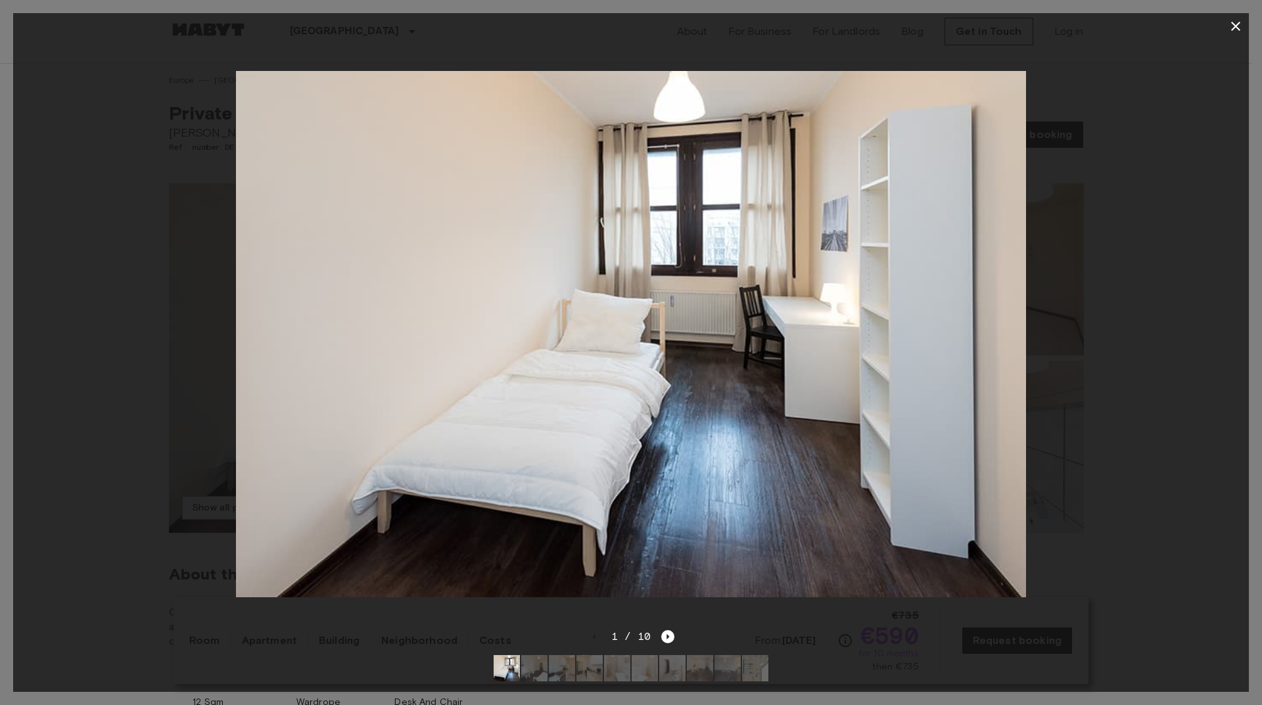
click at [1240, 22] on icon "button" at bounding box center [1235, 26] width 9 height 9
